Goal: Task Accomplishment & Management: Manage account settings

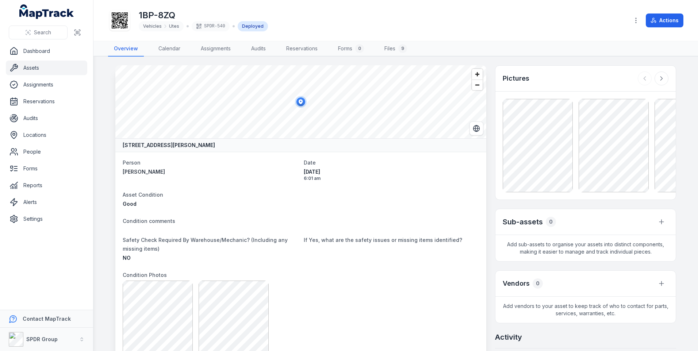
scroll to position [260, 0]
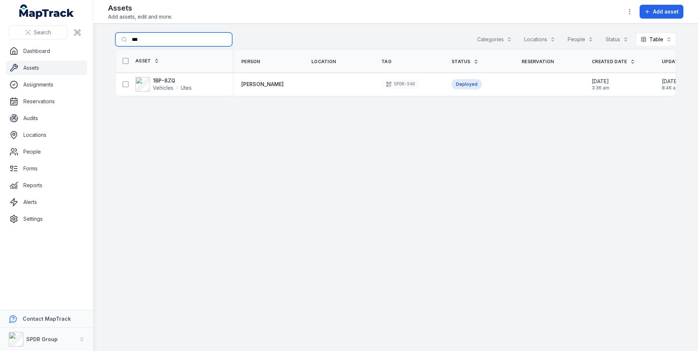
click at [155, 37] on input "***" at bounding box center [173, 40] width 117 height 14
type input "*"
paste input "******"
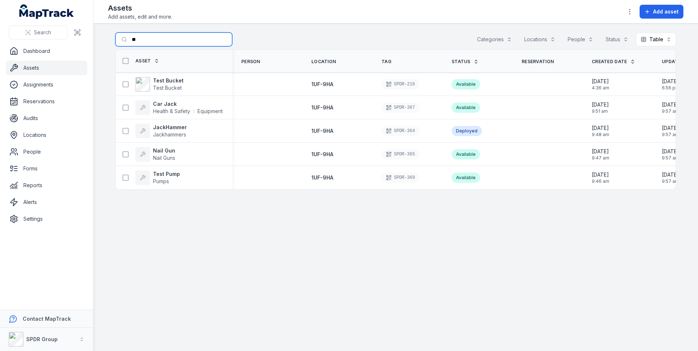
type input "*"
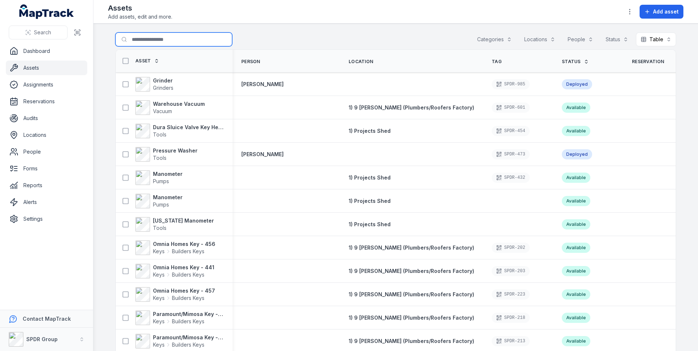
click at [133, 40] on input "Search for assets" at bounding box center [173, 40] width 117 height 14
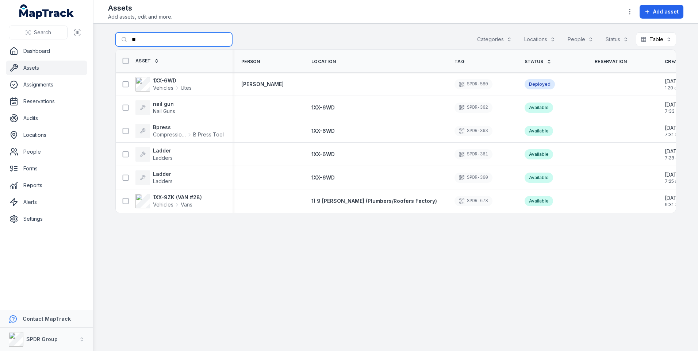
type input "*"
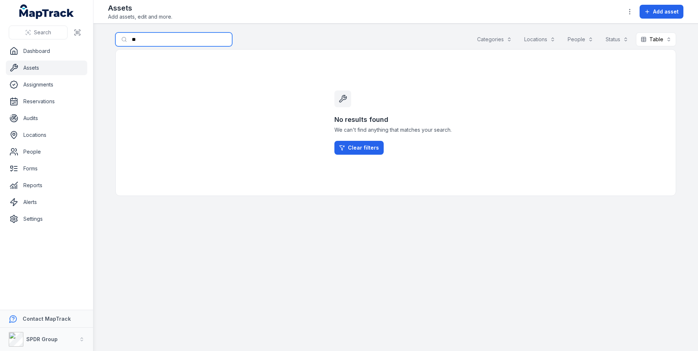
type input "*"
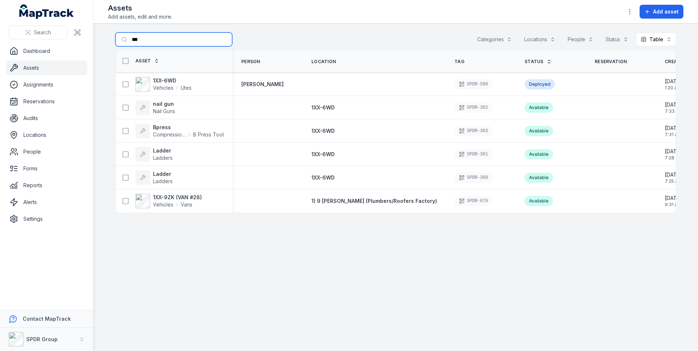
click at [146, 42] on input "***" at bounding box center [173, 40] width 117 height 14
type input "*"
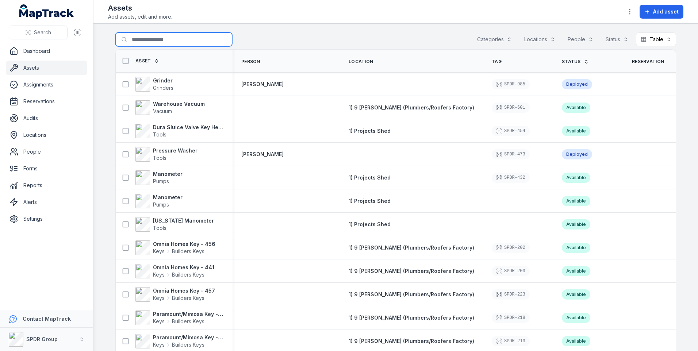
click at [129, 39] on input "Search for assets" at bounding box center [173, 40] width 117 height 14
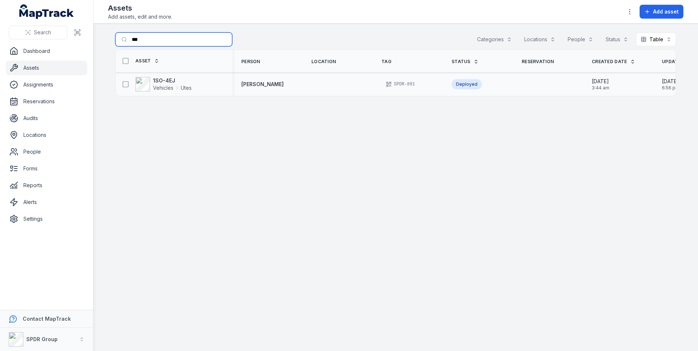
type input "***"
click at [325, 90] on td at bounding box center [338, 84] width 70 height 23
click at [195, 84] on div "1SO-4EJ Vehicles Utes" at bounding box center [171, 84] width 105 height 15
click at [197, 91] on div "1SO-4EJ Vehicles Utes" at bounding box center [171, 84] width 105 height 15
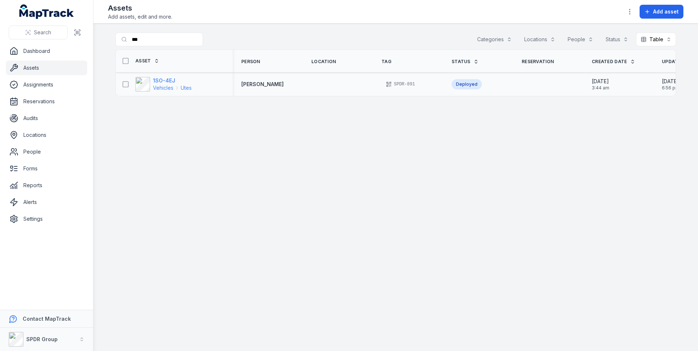
click at [159, 84] on strong "1SO-4EJ" at bounding box center [172, 80] width 39 height 7
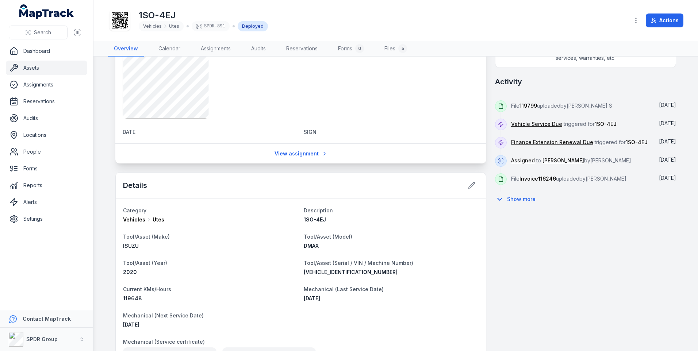
scroll to position [329, 0]
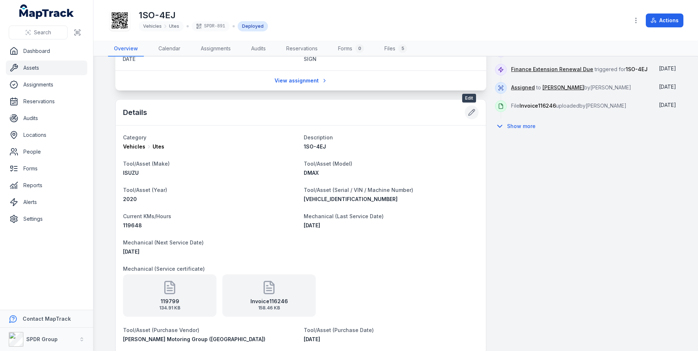
click at [469, 113] on icon at bounding box center [472, 113] width 6 height 6
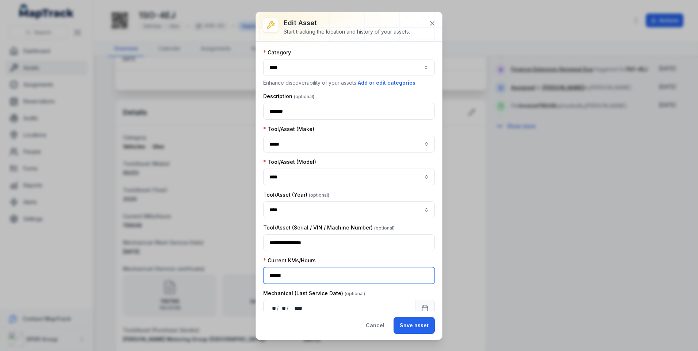
click at [304, 278] on input "******" at bounding box center [349, 275] width 172 height 17
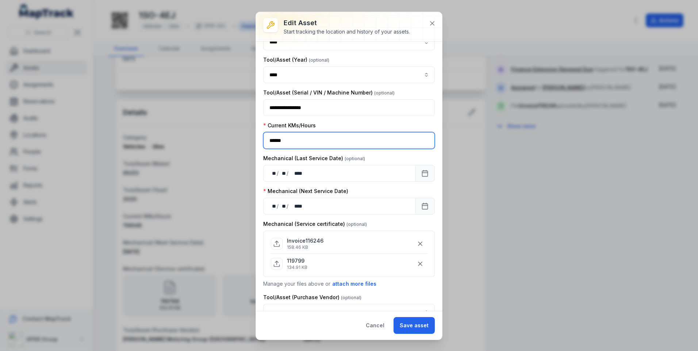
scroll to position [146, 0]
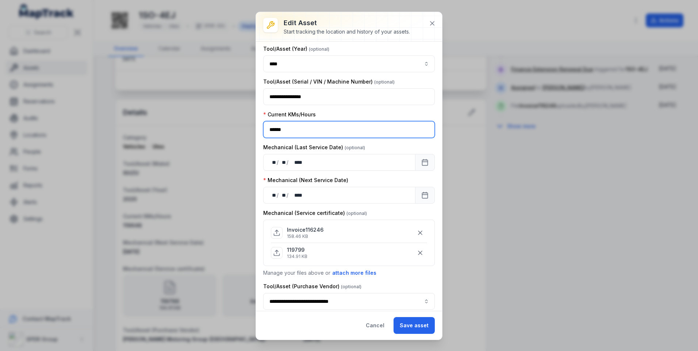
type input "******"
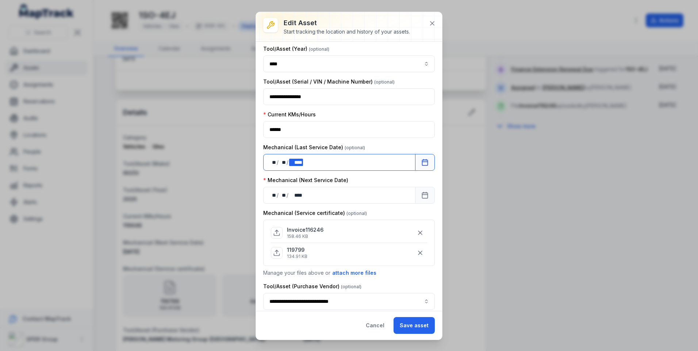
click at [324, 165] on div "** ** / ** ** / **** ****" at bounding box center [339, 162] width 152 height 17
click at [424, 162] on button "Calendar" at bounding box center [425, 162] width 20 height 17
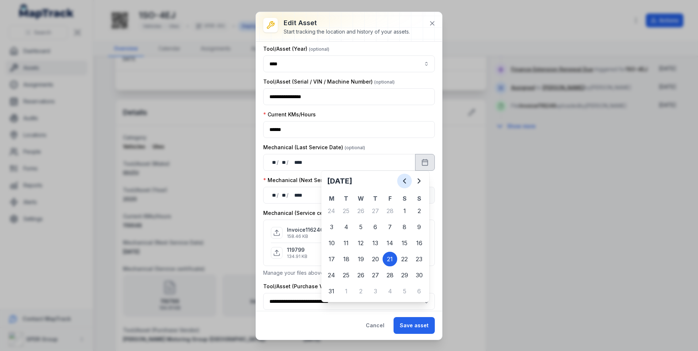
click at [407, 183] on icon "Previous" at bounding box center [404, 181] width 9 height 9
click at [418, 183] on icon "Next" at bounding box center [419, 181] width 2 height 4
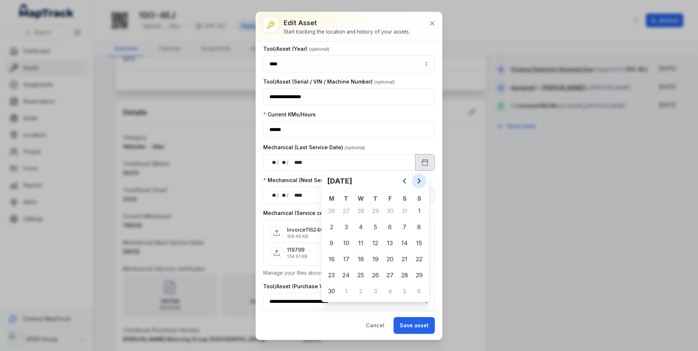
click at [418, 183] on icon "Next" at bounding box center [419, 181] width 2 height 4
click at [401, 184] on icon "Previous" at bounding box center [404, 181] width 9 height 9
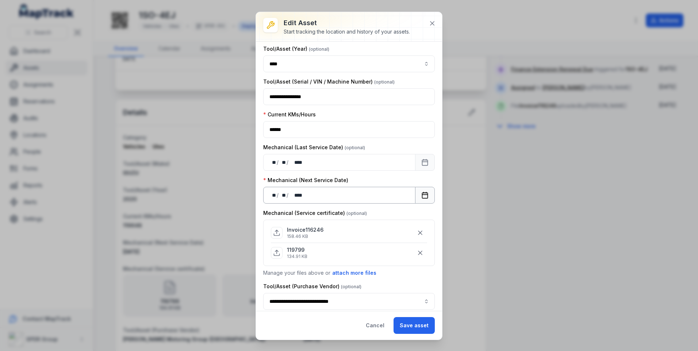
click at [422, 197] on icon "Calendar" at bounding box center [425, 195] width 7 height 7
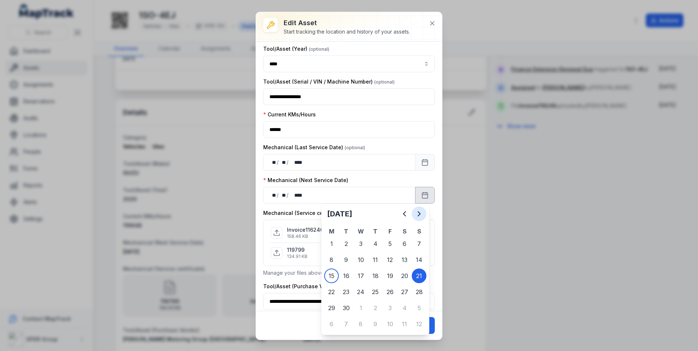
click at [419, 217] on icon "Next" at bounding box center [419, 214] width 9 height 9
click at [423, 216] on icon "Next" at bounding box center [419, 214] width 9 height 9
click at [420, 221] on button "Next" at bounding box center [419, 214] width 15 height 15
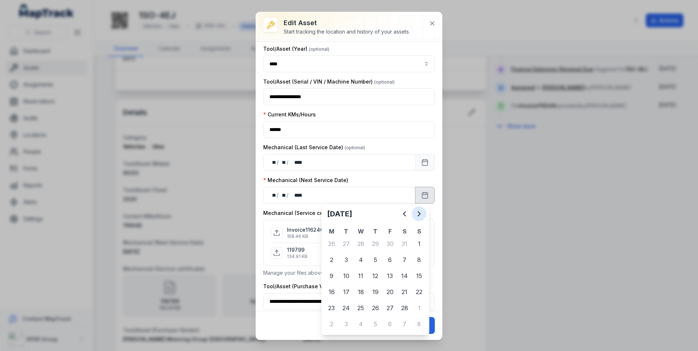
click at [420, 213] on icon "Next" at bounding box center [419, 214] width 9 height 9
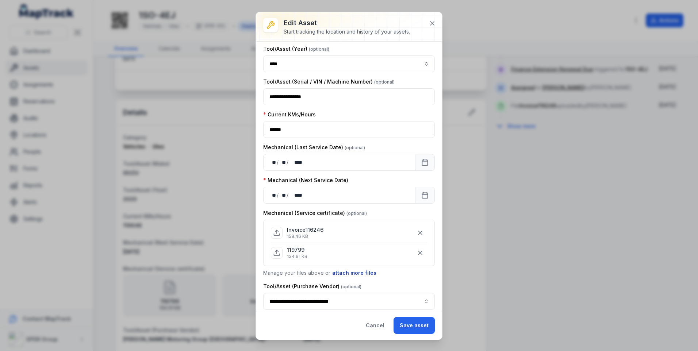
click at [348, 274] on button "attach more files" at bounding box center [354, 273] width 45 height 8
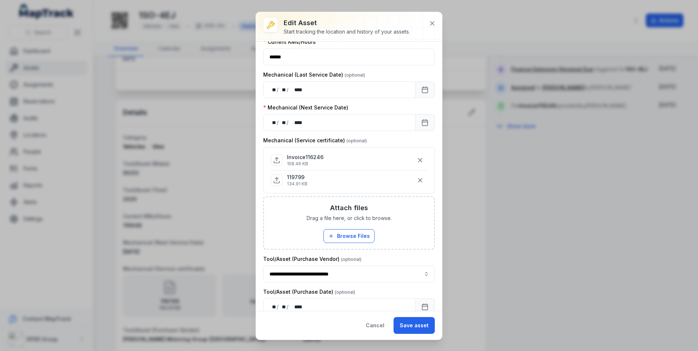
scroll to position [219, 0]
click at [344, 233] on button "Browse Files" at bounding box center [349, 236] width 51 height 14
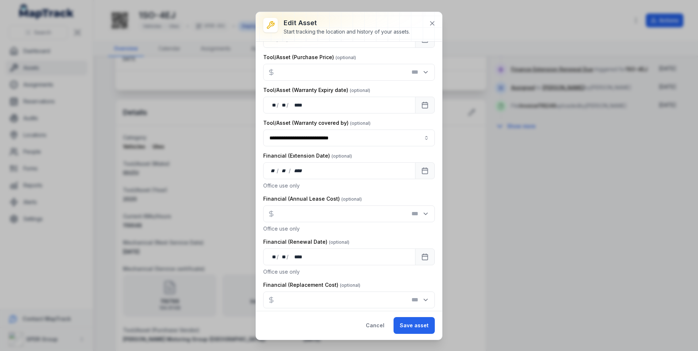
scroll to position [574, 0]
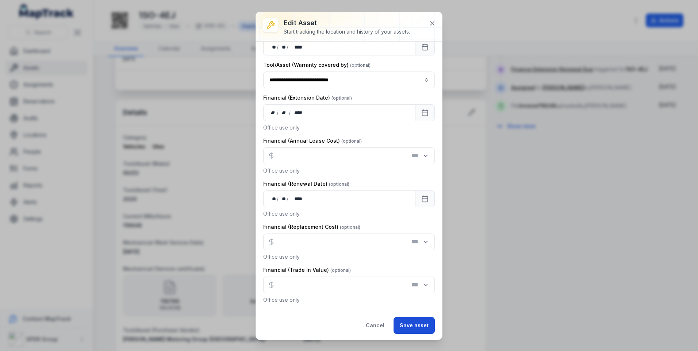
click at [416, 325] on button "Save asset" at bounding box center [414, 325] width 41 height 17
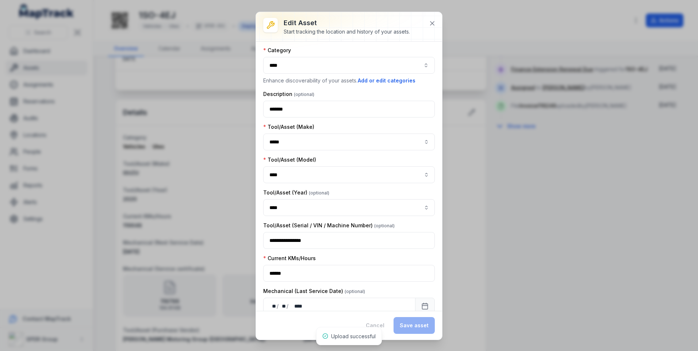
scroll to position [0, 0]
